Goal: Task Accomplishment & Management: Complete application form

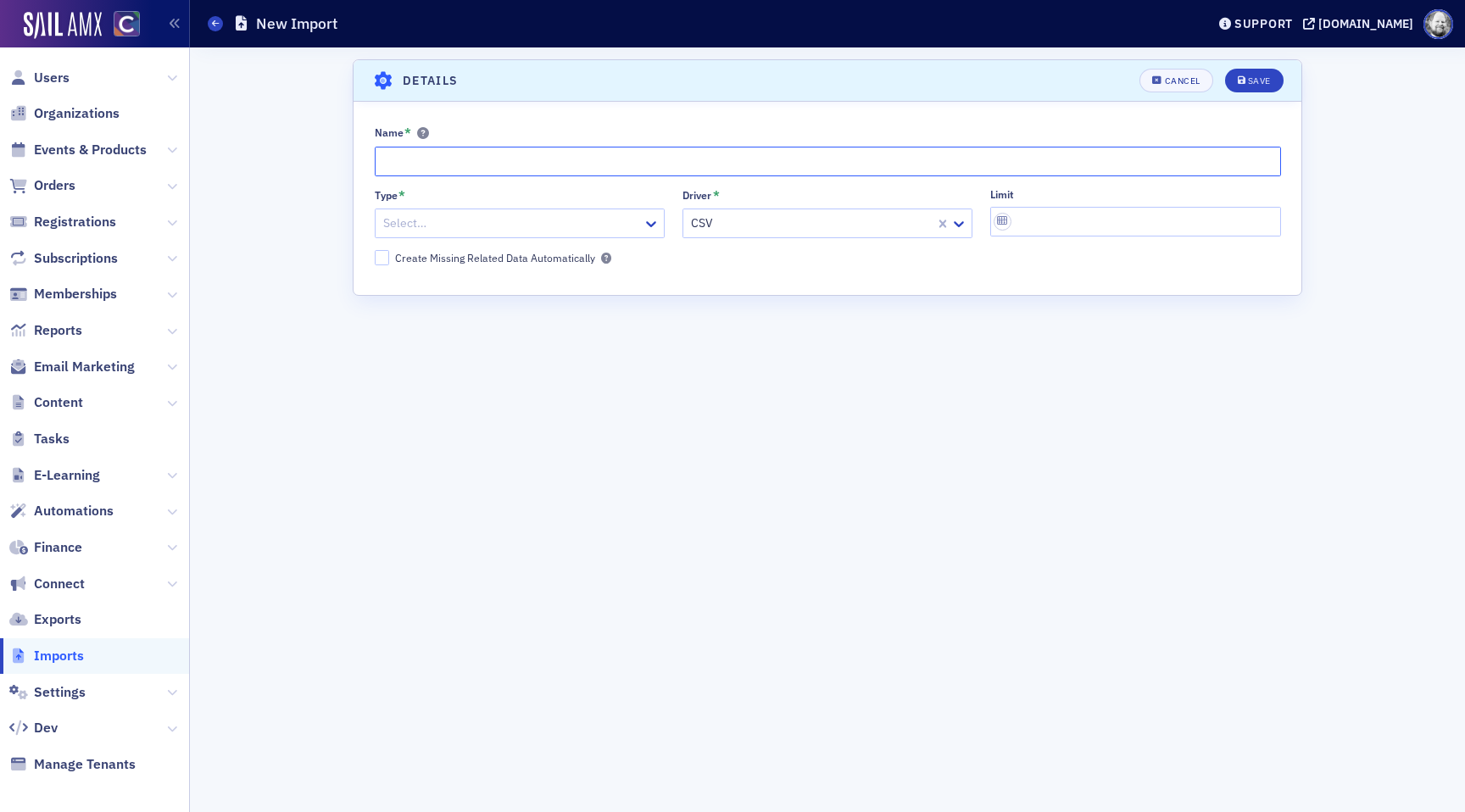
click at [438, 154] on input "Name *" at bounding box center [828, 161] width 907 height 29
paste input "2025-2026 Committee Rosters Membership Import"
type input "[DATE]-[DATE] Committee Rosters Membership Import W2W Emerging Leaders"
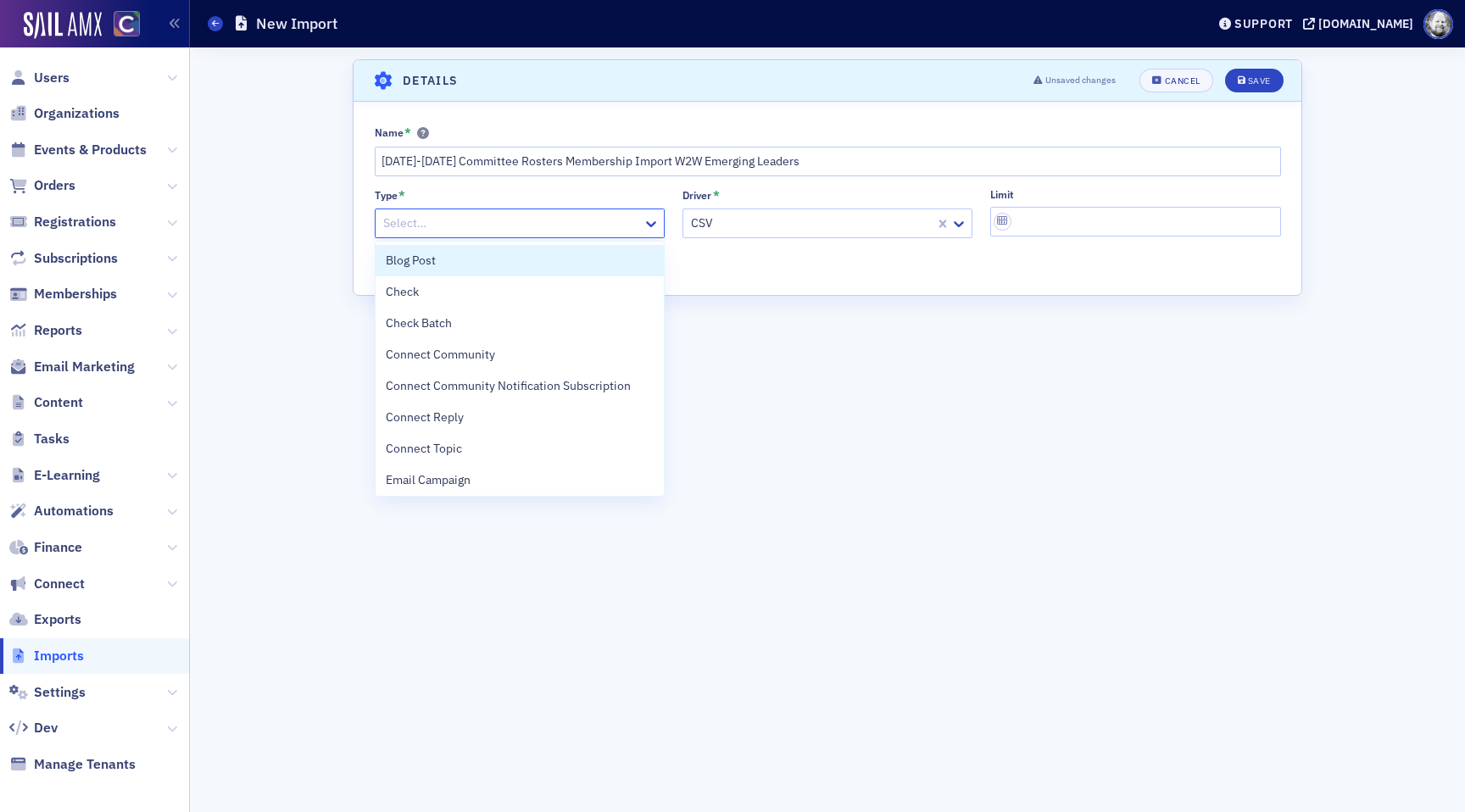
click at [525, 225] on div at bounding box center [511, 223] width 260 height 21
type input "mem"
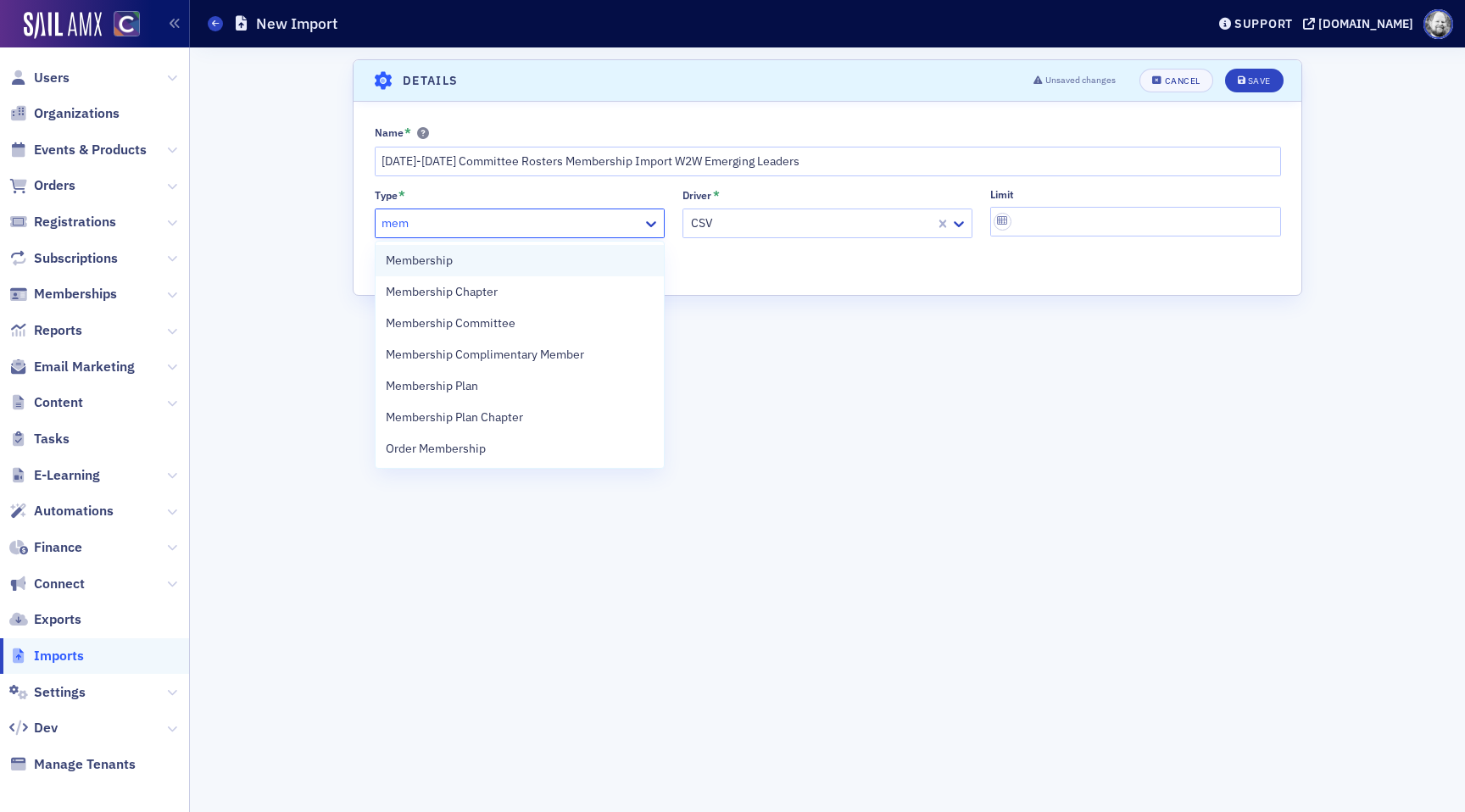
click at [463, 260] on div "Membership" at bounding box center [519, 261] width 268 height 18
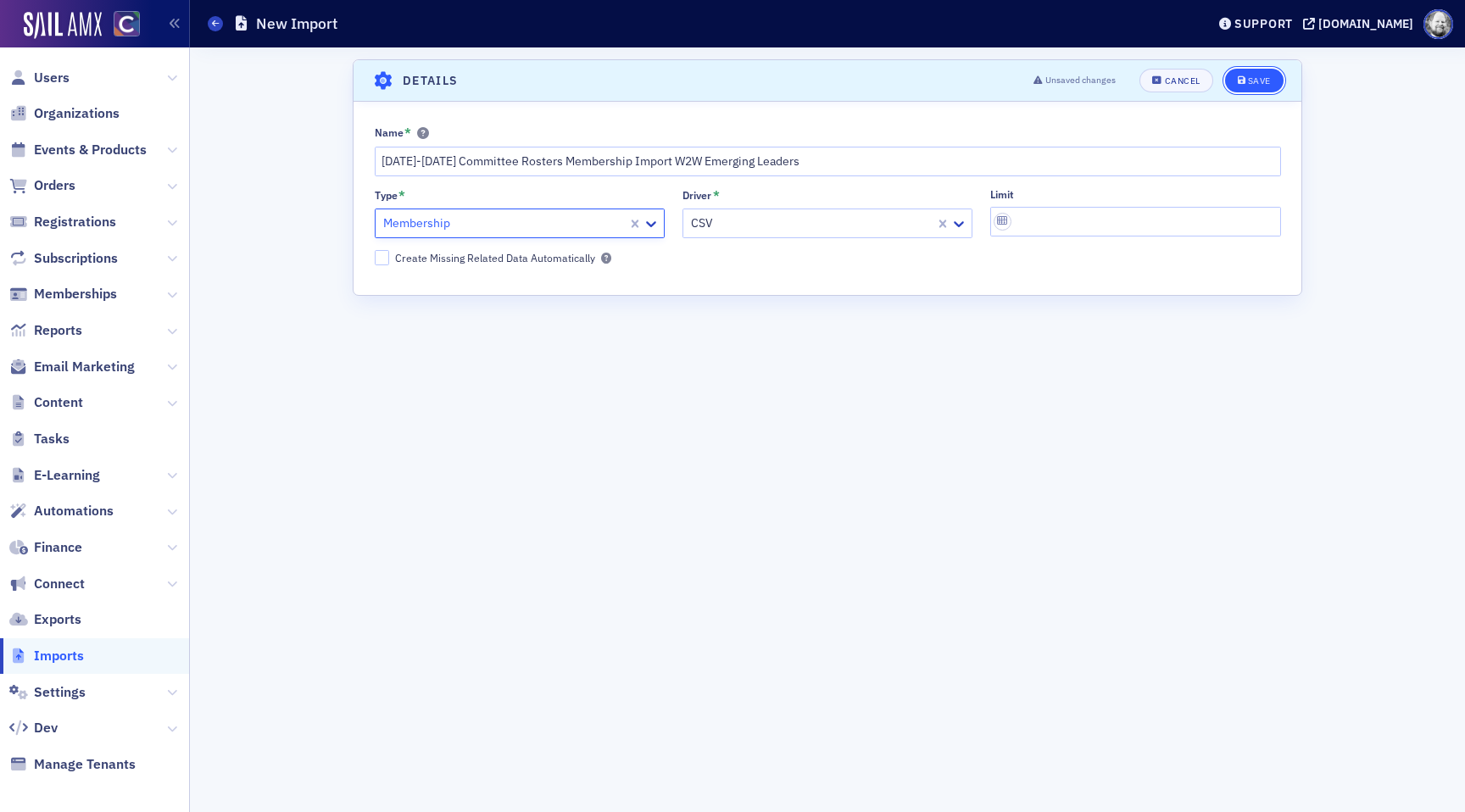
click at [1271, 75] on button "Save" at bounding box center [1254, 80] width 58 height 24
click at [445, 161] on input "Name *" at bounding box center [828, 161] width 907 height 29
paste input "2025-2026 Committee Rosters Membership Import W2W"
type input "[DATE]-[DATE] Committee Rosters Membership Import W2W Leaders of note"
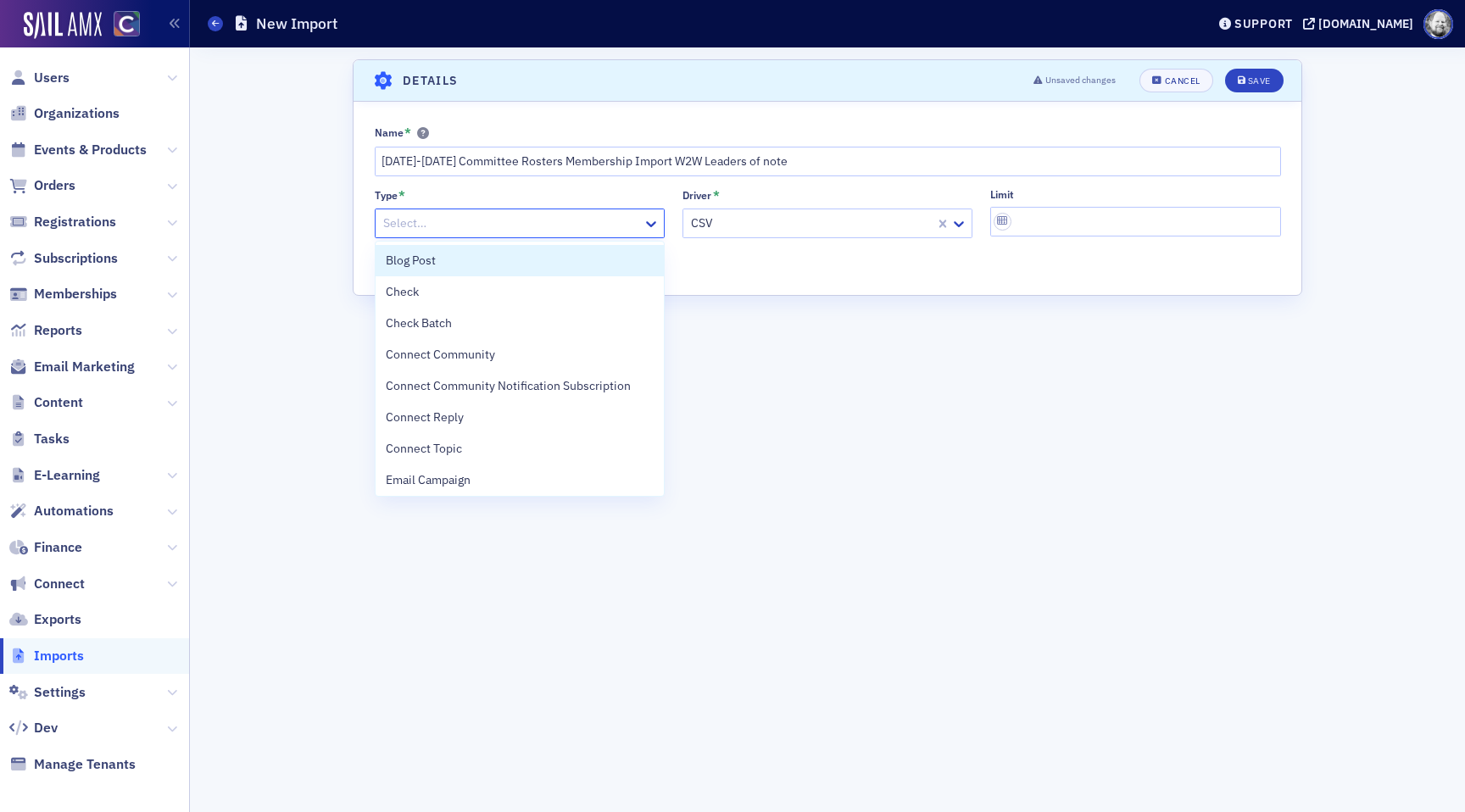
click at [554, 232] on div at bounding box center [511, 223] width 260 height 21
type input "Mem"
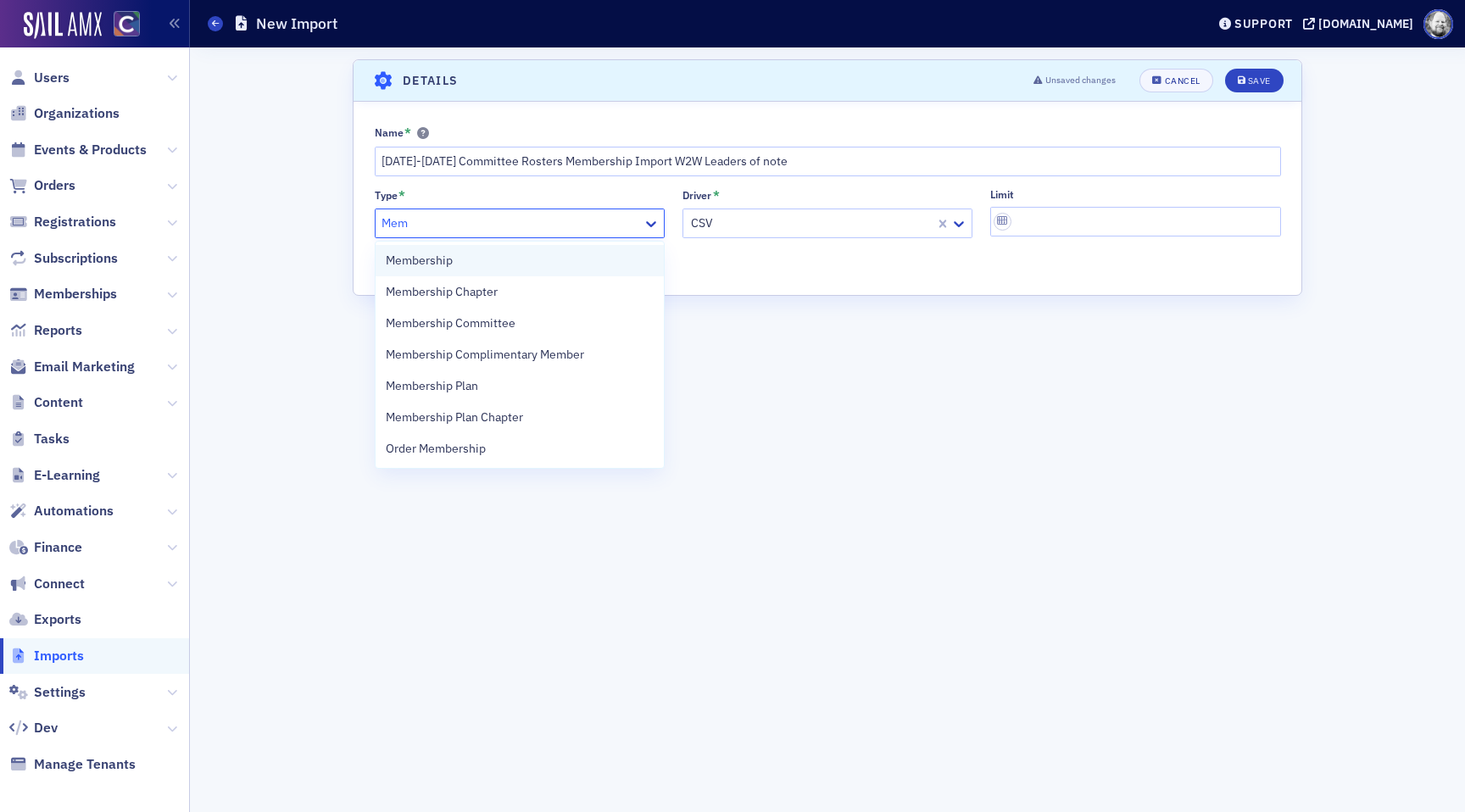
click at [487, 257] on div "Membership" at bounding box center [519, 261] width 268 height 18
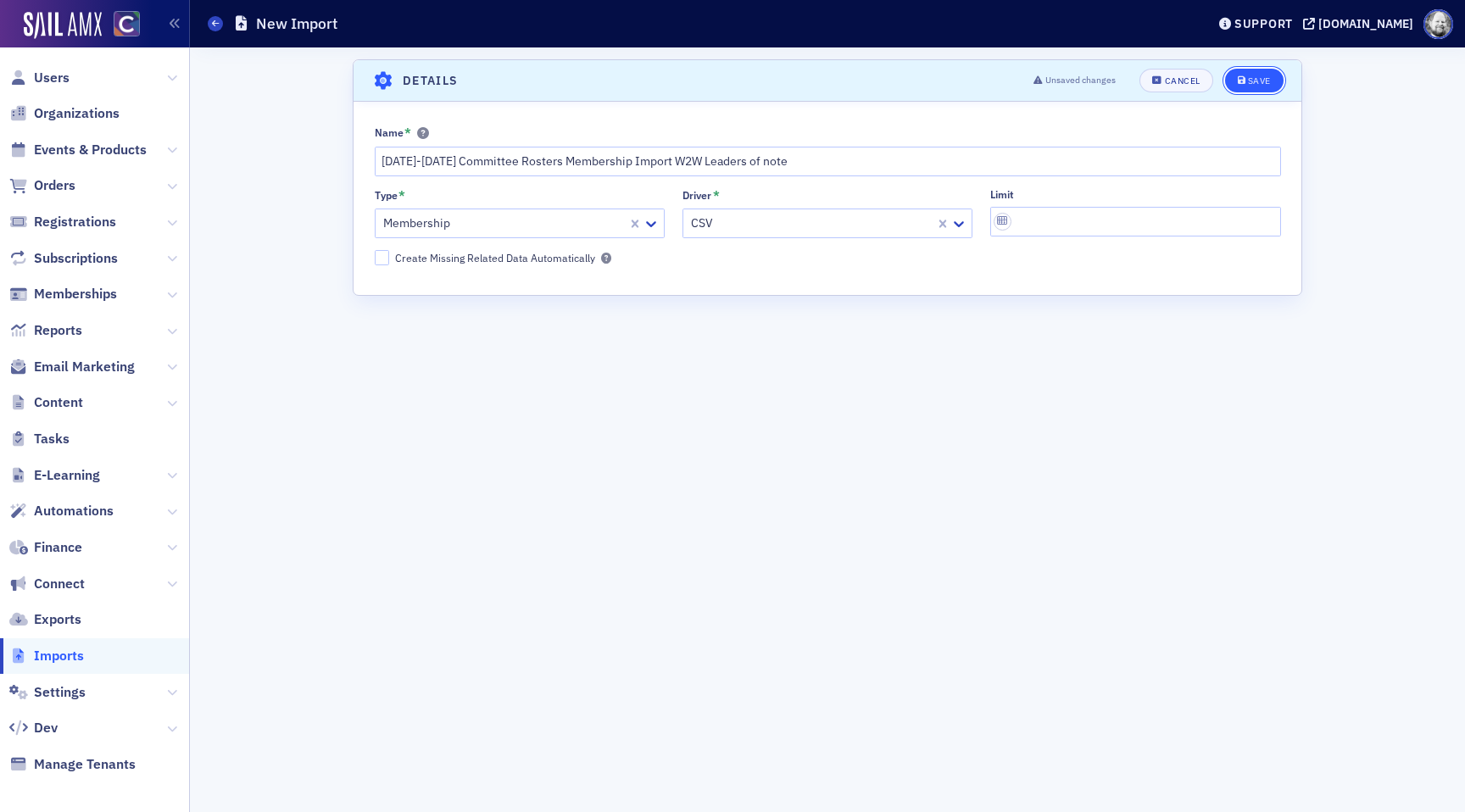
click at [1260, 76] on div "Save" at bounding box center [1260, 81] width 23 height 10
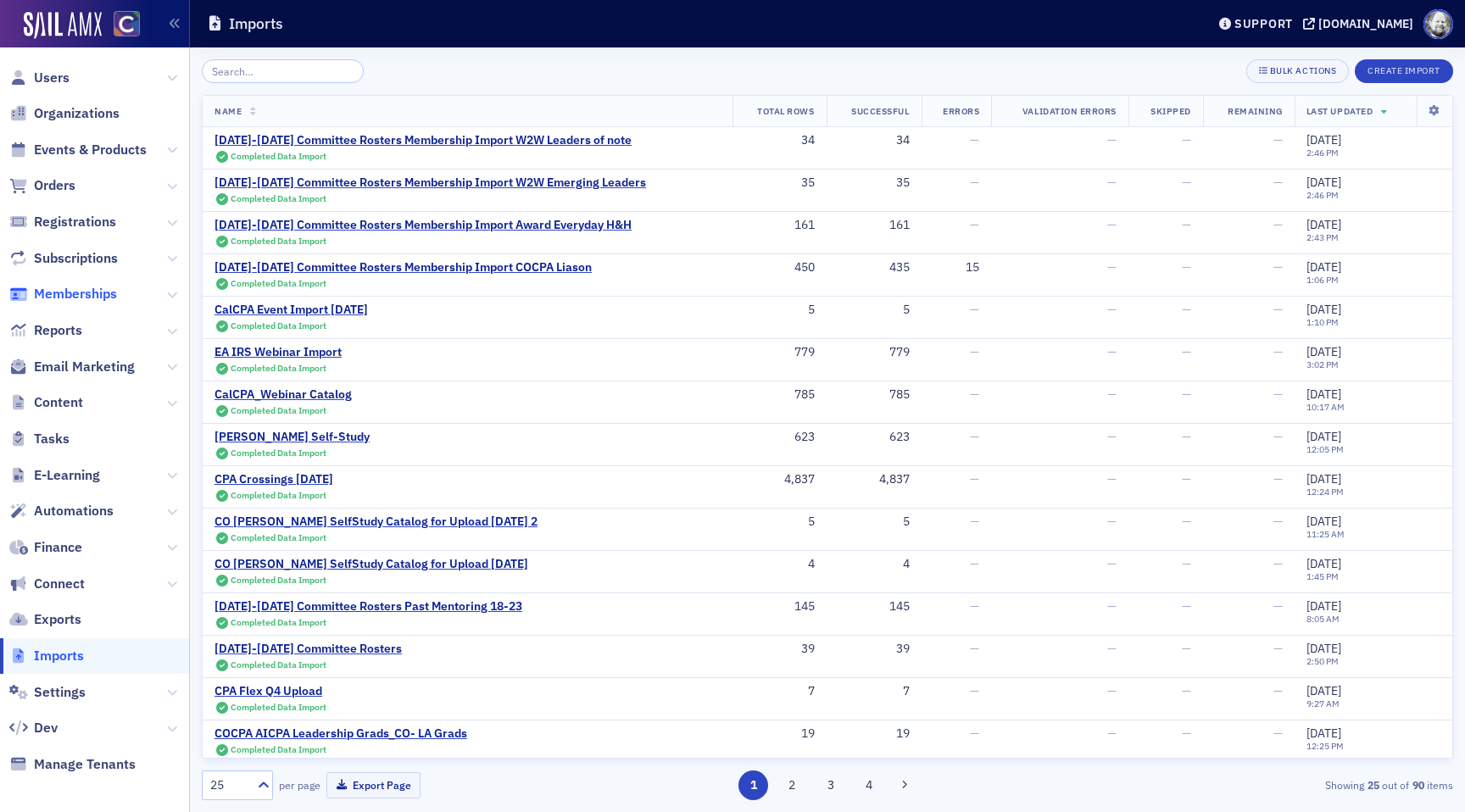
click at [82, 287] on span "Memberships" at bounding box center [75, 294] width 83 height 19
